Goal: Task Accomplishment & Management: Manage account settings

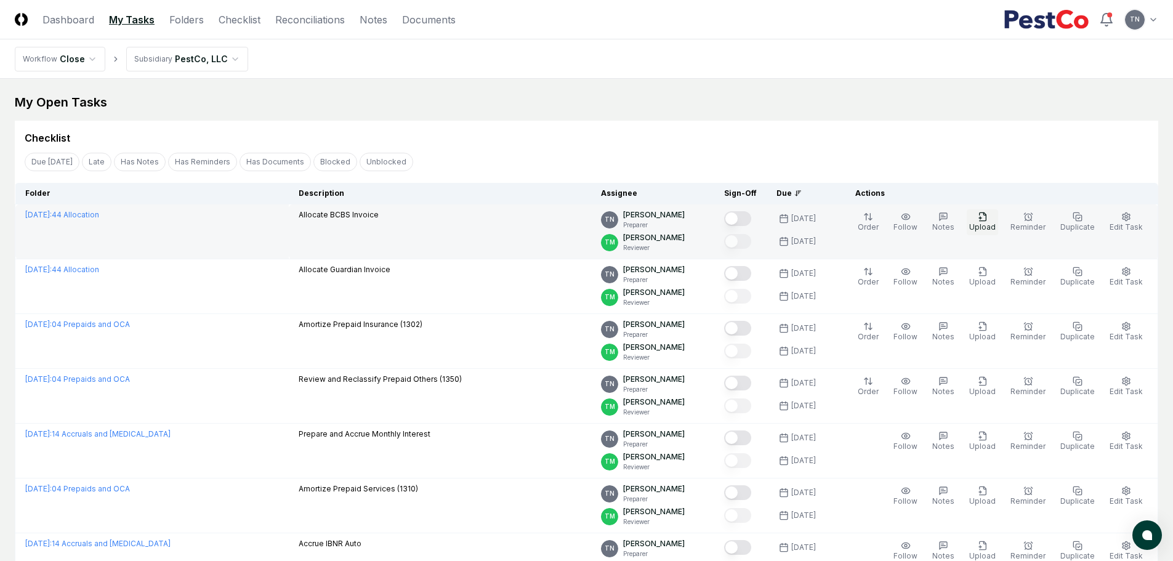
click at [990, 222] on button "Upload" at bounding box center [982, 222] width 31 height 26
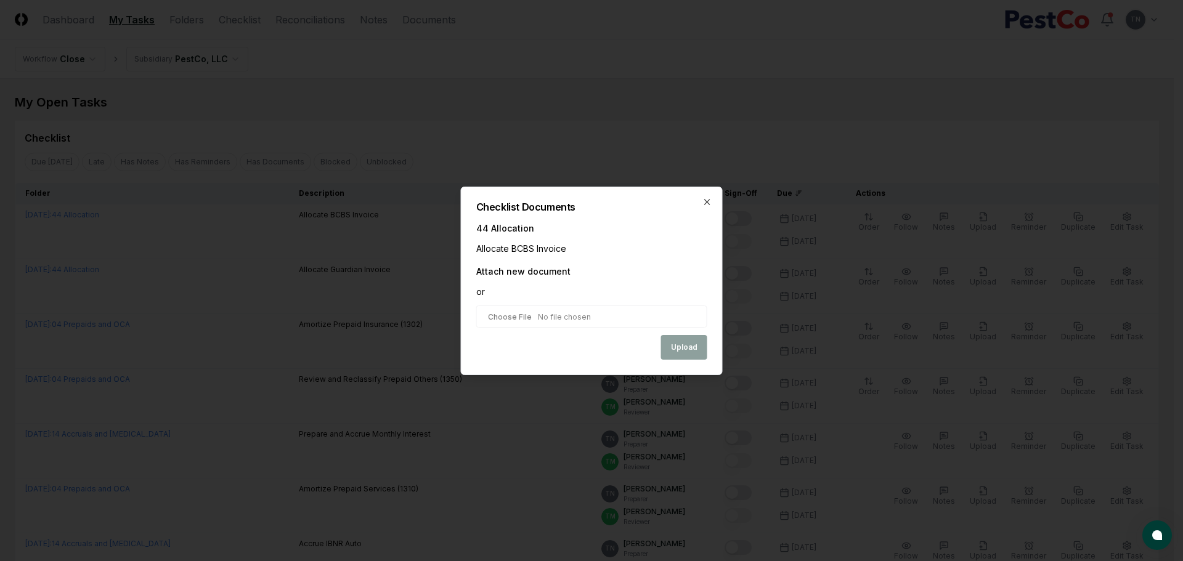
type input "**********"
click at [678, 350] on button "Upload" at bounding box center [684, 348] width 46 height 25
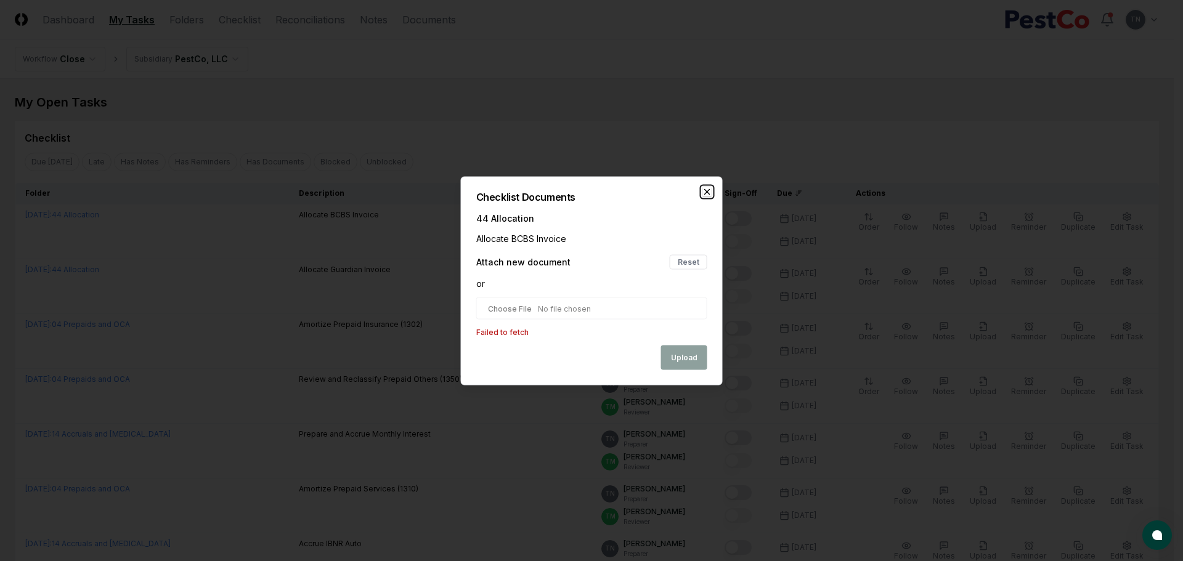
click at [706, 193] on icon "button" at bounding box center [707, 191] width 5 height 5
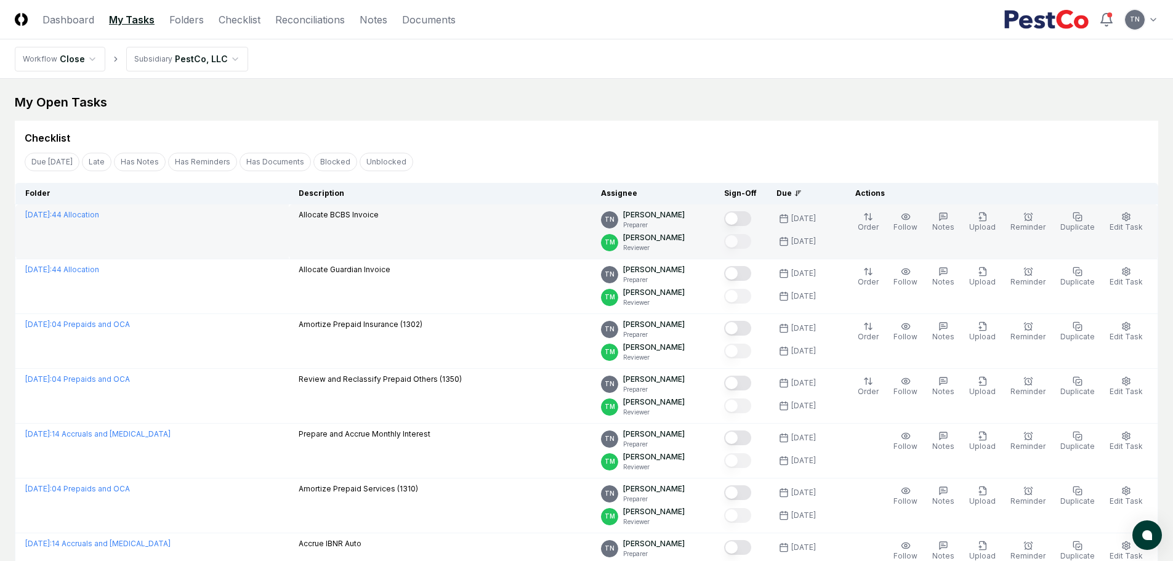
click at [746, 220] on button "Mark complete" at bounding box center [737, 218] width 27 height 15
click at [984, 217] on icon "button" at bounding box center [983, 217] width 10 height 10
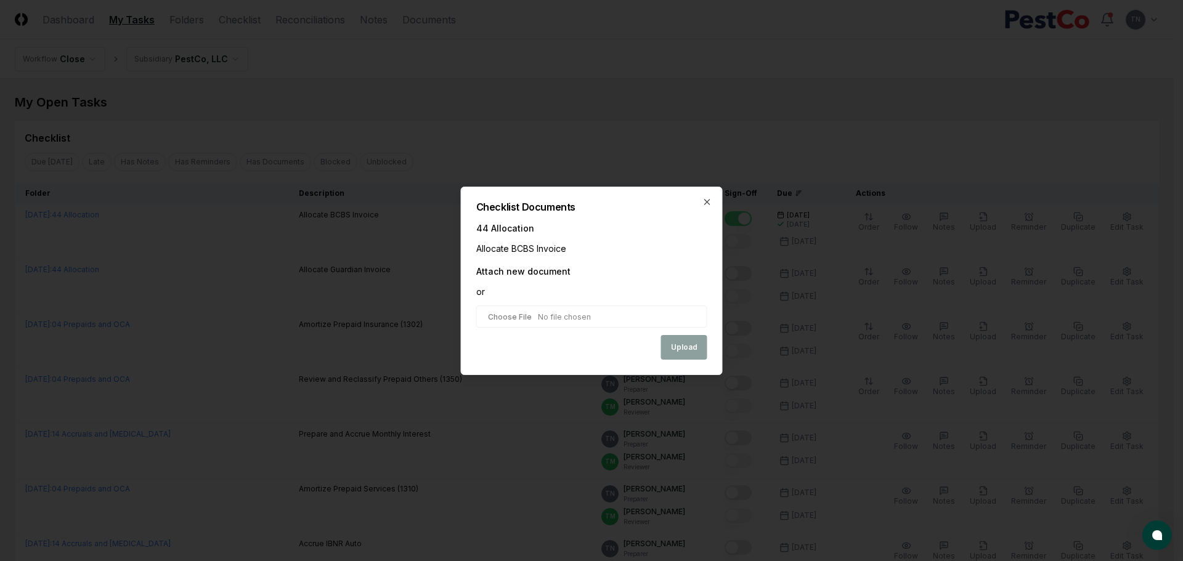
type input "**********"
click at [695, 350] on button "Upload" at bounding box center [684, 348] width 46 height 25
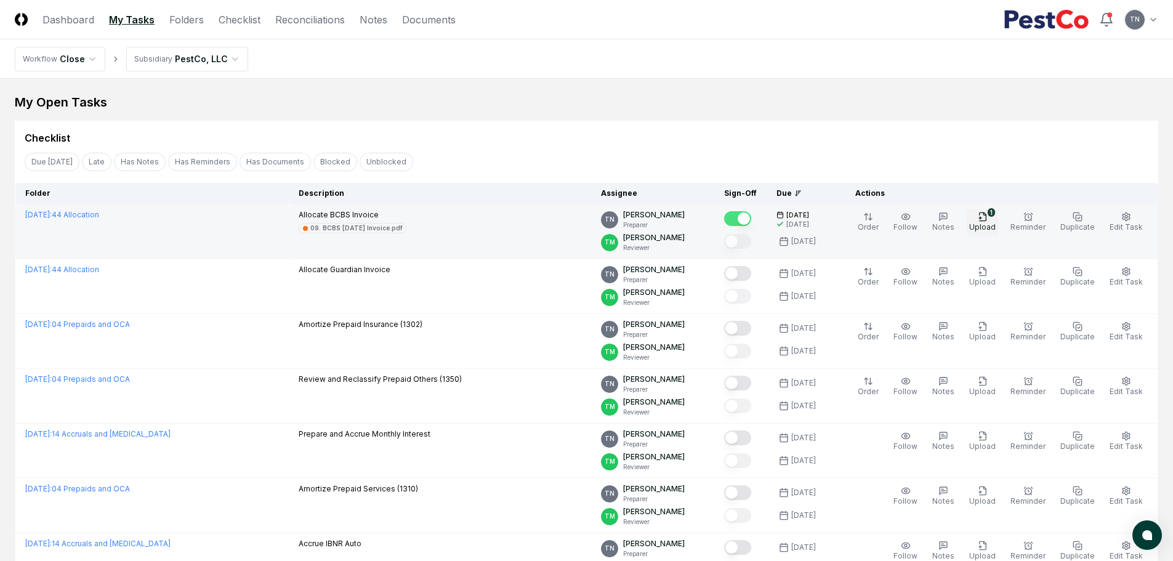
click at [990, 224] on span "Upload" at bounding box center [982, 226] width 26 height 9
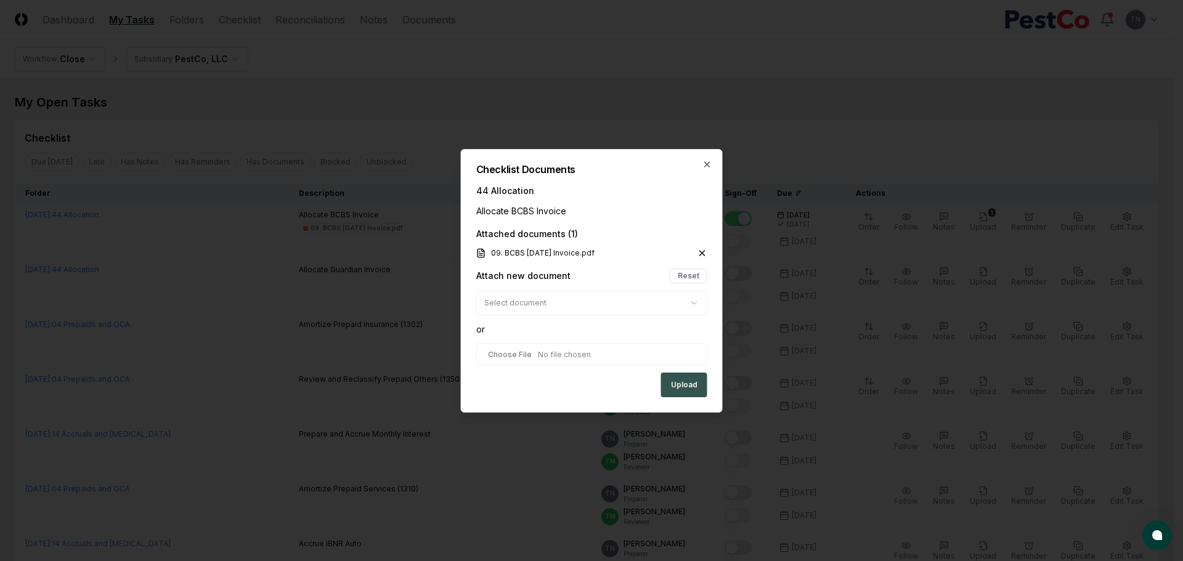
click at [688, 381] on button "Upload" at bounding box center [684, 385] width 46 height 25
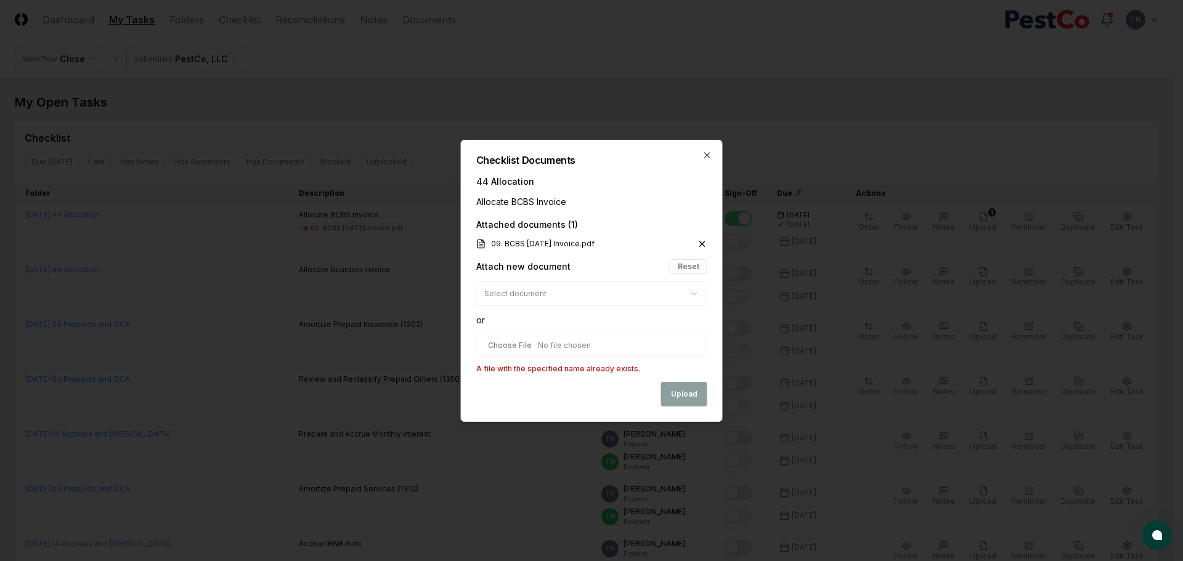
type input "**********"
click at [682, 390] on div "Upload" at bounding box center [591, 394] width 231 height 25
click at [708, 153] on icon "button" at bounding box center [707, 155] width 5 height 5
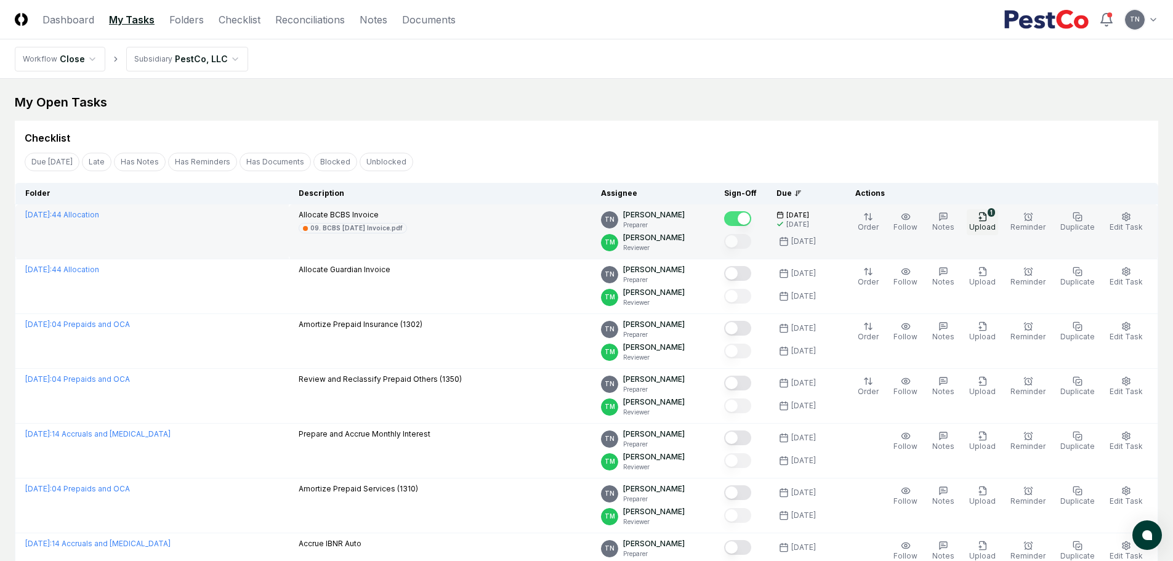
click at [987, 212] on icon "button" at bounding box center [983, 217] width 10 height 10
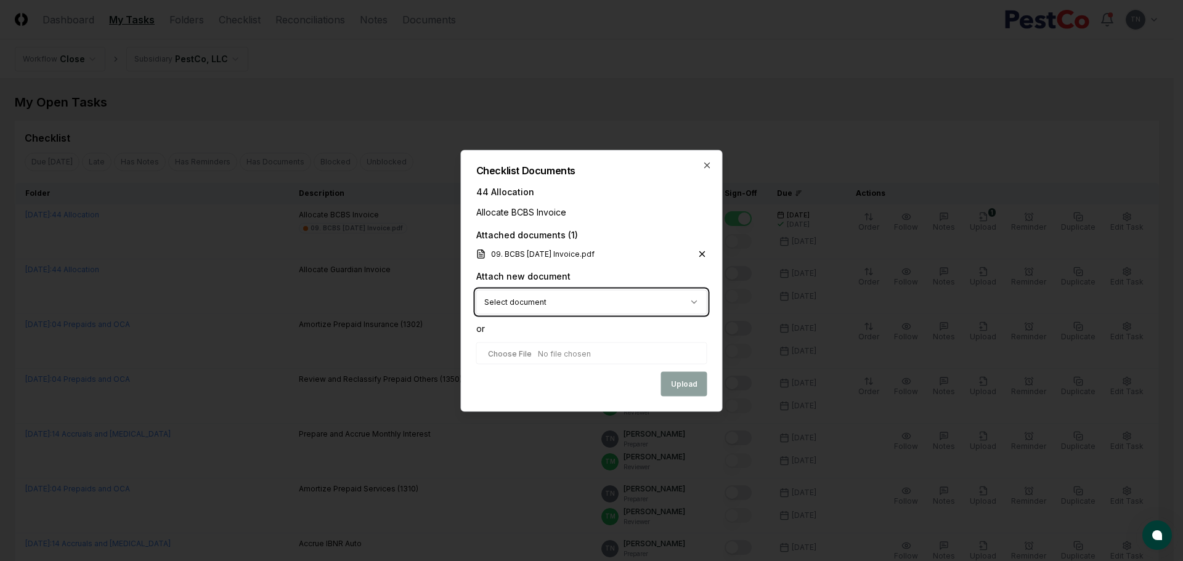
type input "**********"
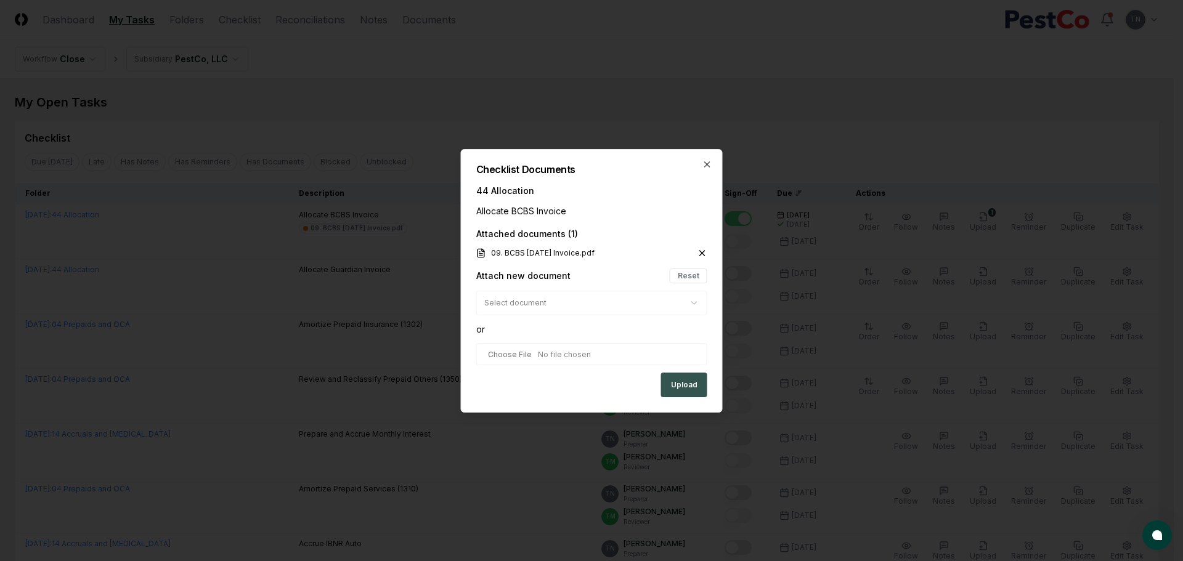
click at [701, 389] on button "Upload" at bounding box center [684, 385] width 46 height 25
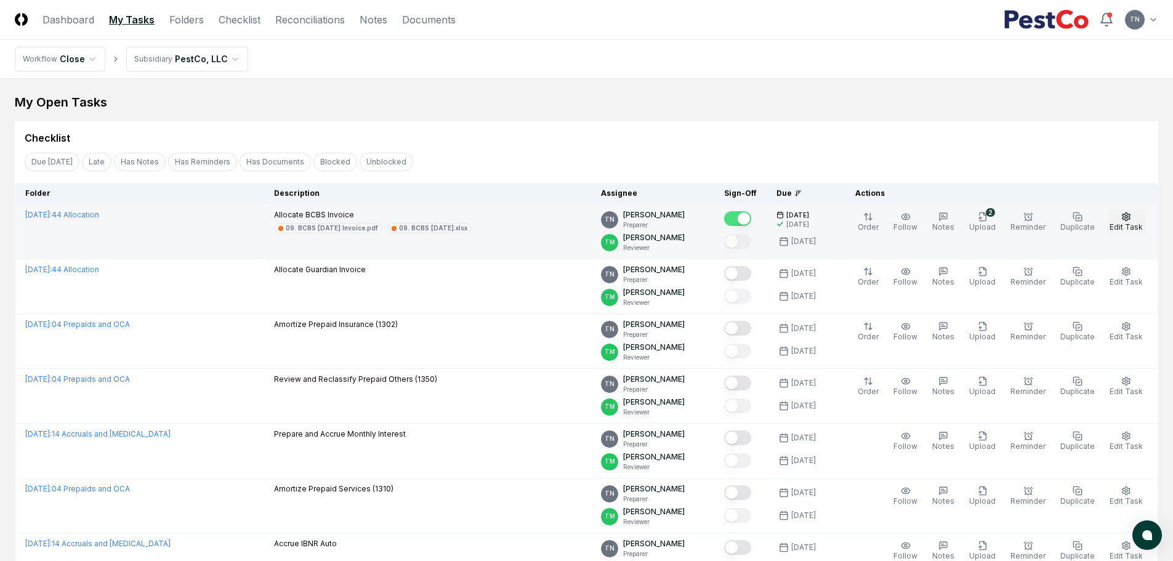
click at [1128, 218] on circle "button" at bounding box center [1126, 217] width 2 height 2
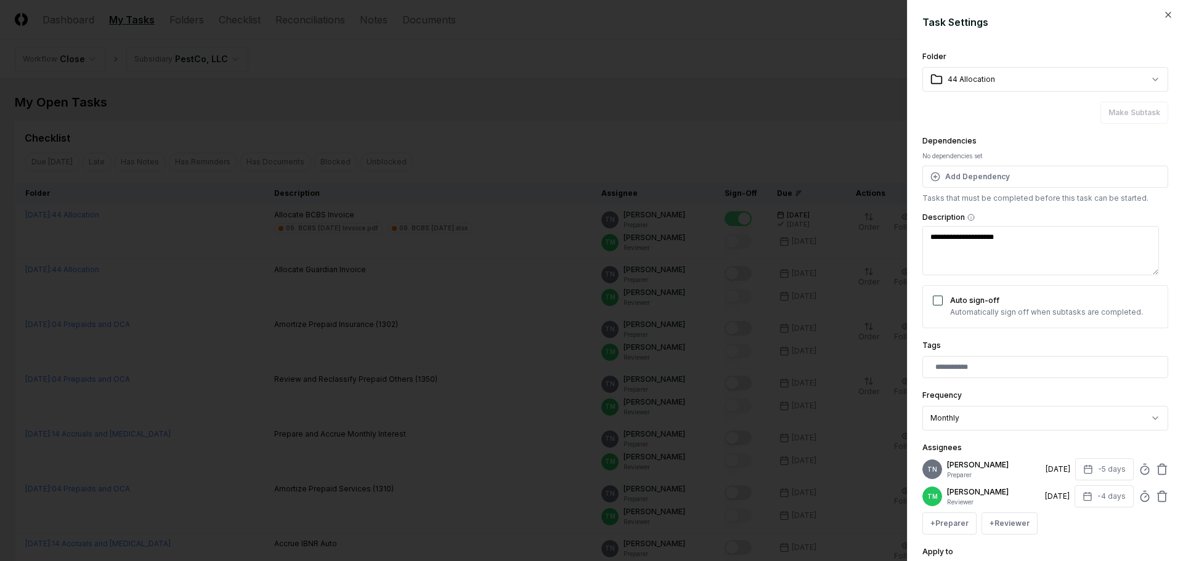
type textarea "*"
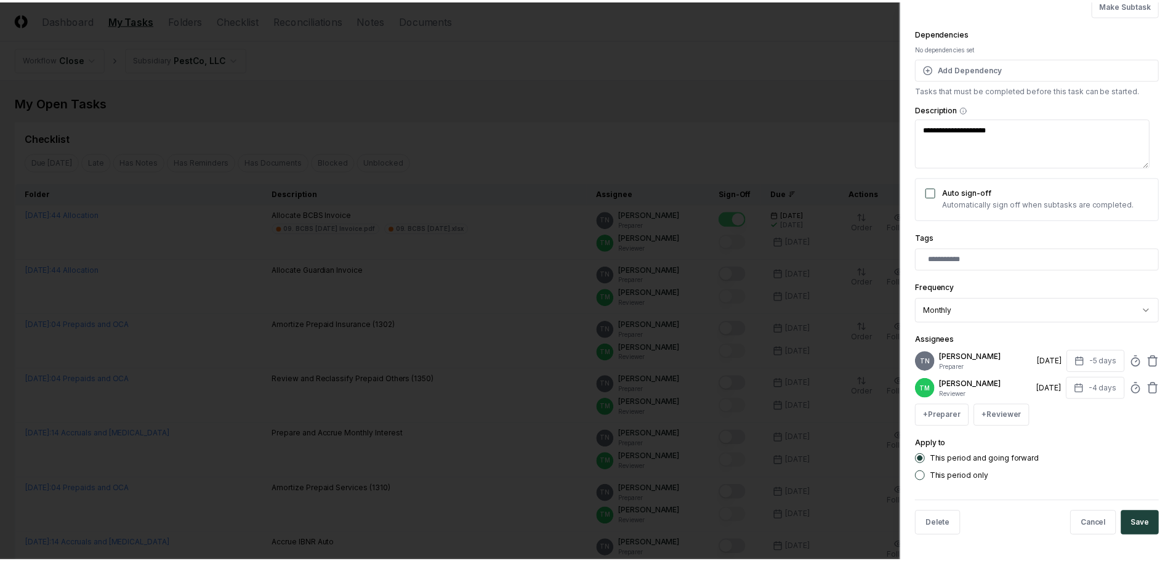
scroll to position [117, 0]
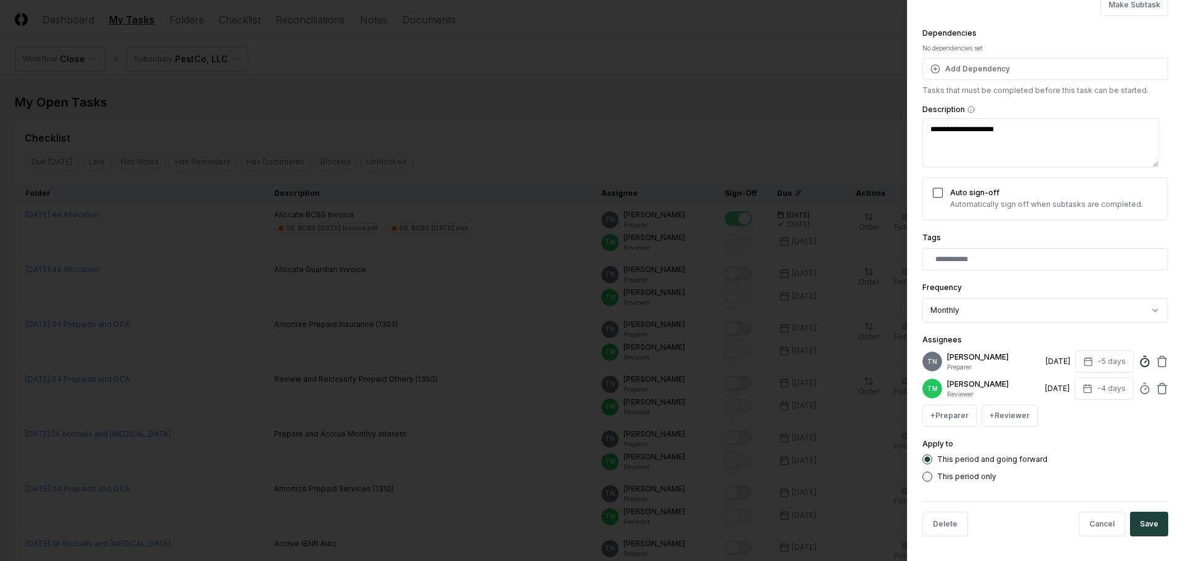
click at [1138, 355] on icon at bounding box center [1144, 361] width 12 height 12
type input "*"
type textarea "*"
type input "*****"
click at [1064, 472] on div "This period only" at bounding box center [1045, 477] width 246 height 10
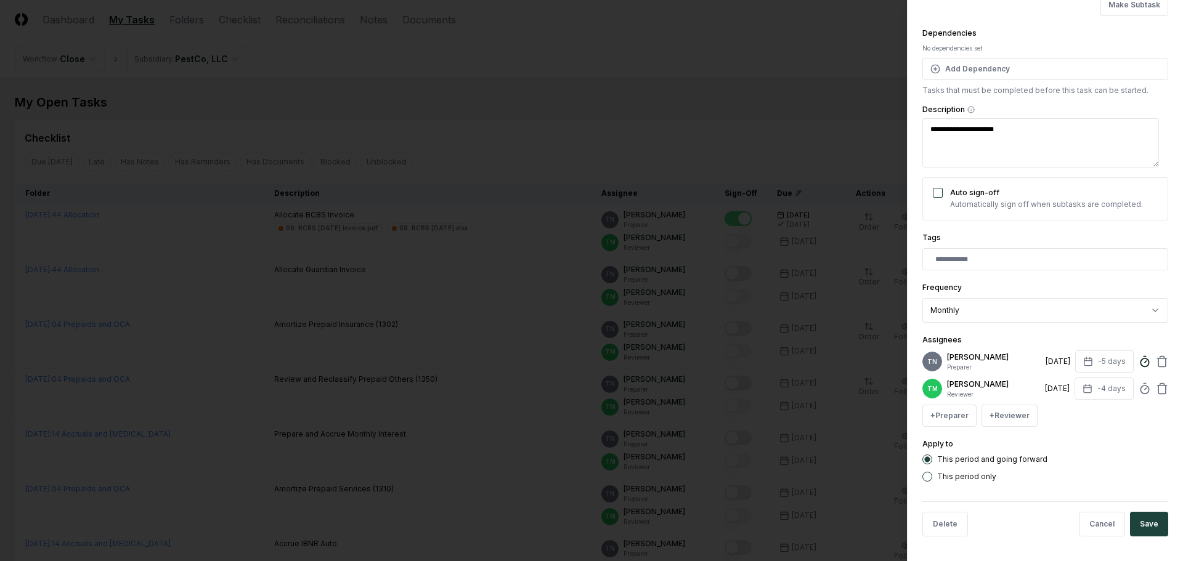
click at [1138, 355] on icon at bounding box center [1144, 361] width 12 height 12
click at [1138, 525] on button "Save" at bounding box center [1149, 524] width 38 height 25
type textarea "*"
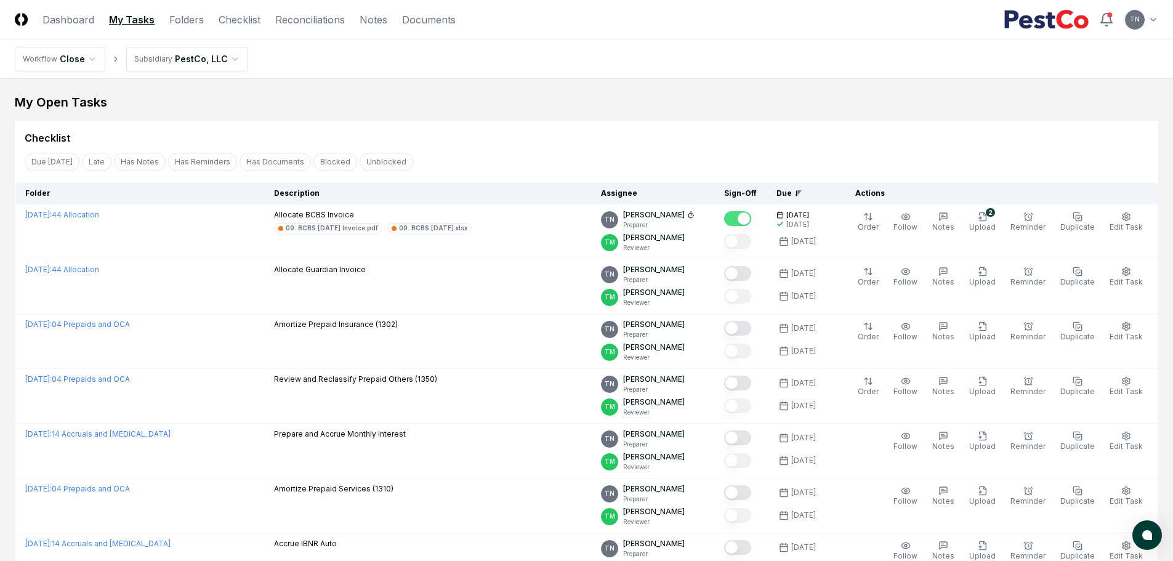
click at [931, 127] on div "Checklist" at bounding box center [587, 133] width 1144 height 25
